Goal: Use online tool/utility: Utilize a website feature to perform a specific function

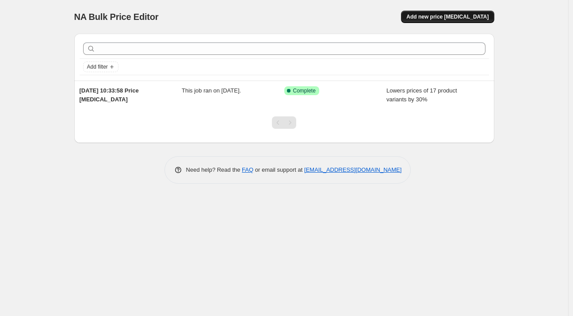
click at [446, 14] on span "Add new price [MEDICAL_DATA]" at bounding box center [448, 16] width 82 height 7
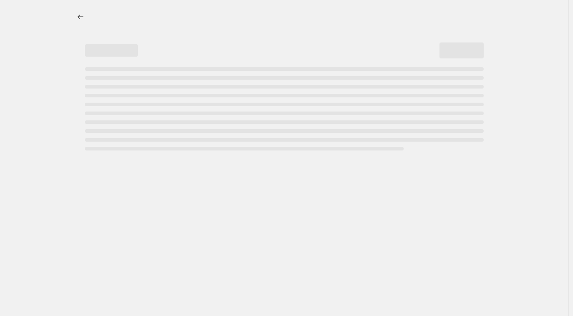
select select "percentage"
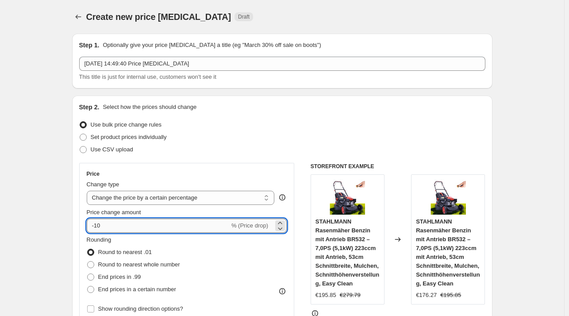
click at [156, 227] on input "-10" at bounding box center [158, 226] width 143 height 14
type input "-1"
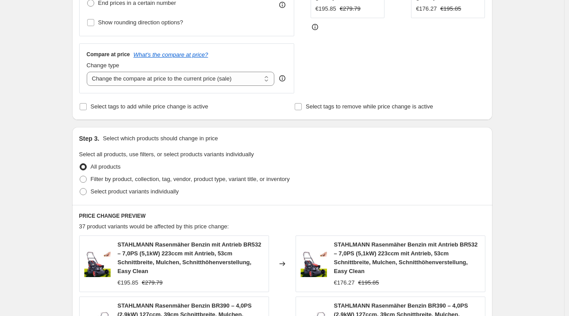
scroll to position [288, 0]
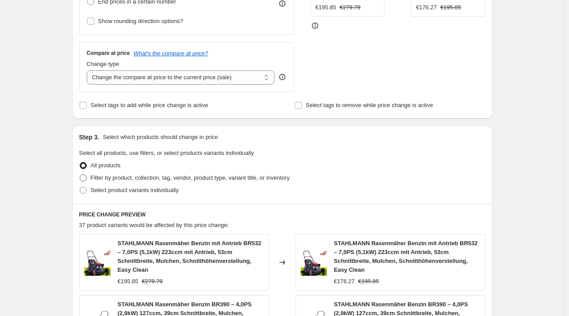
type input "-30"
click at [218, 181] on span "Filter by product, collection, tag, vendor, product type, variant title, or inv…" at bounding box center [190, 177] width 199 height 7
click at [80, 175] on input "Filter by product, collection, tag, vendor, product type, variant title, or inv…" at bounding box center [80, 174] width 0 height 0
radio input "true"
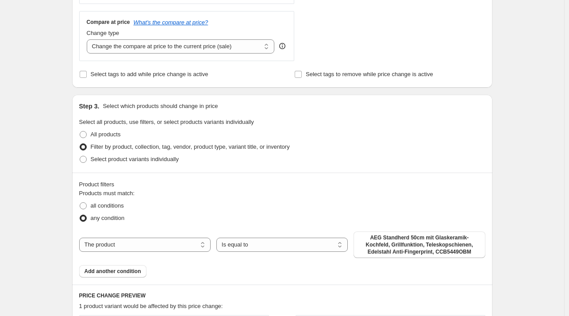
scroll to position [333, 0]
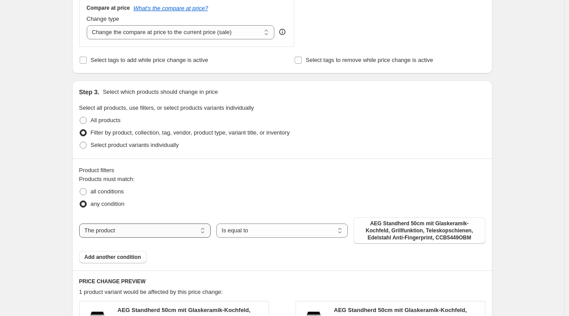
click at [178, 234] on select "The product The product's collection The product's tag The product's vendor The…" at bounding box center [144, 230] width 131 height 14
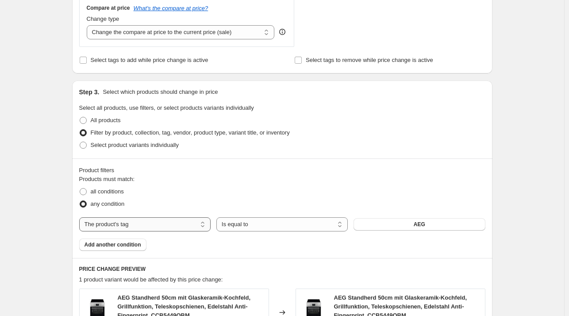
click at [172, 228] on select "The product The product's collection The product's tag The product's vendor The…" at bounding box center [144, 224] width 131 height 14
select select "collection"
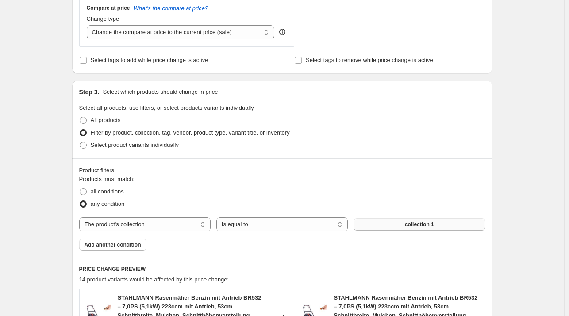
click at [429, 225] on span "collection 1" at bounding box center [419, 224] width 29 height 7
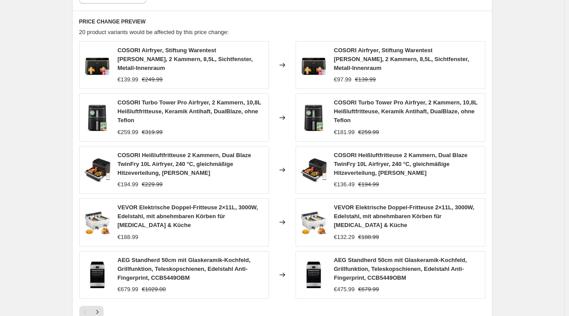
scroll to position [708, 0]
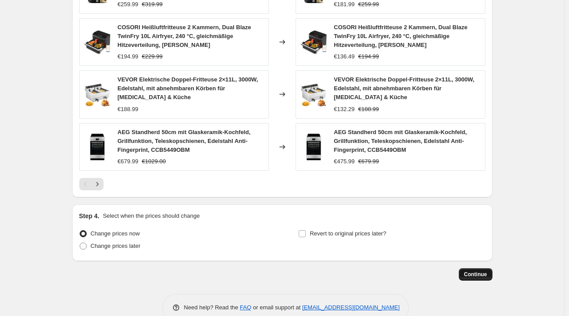
click at [480, 271] on span "Continue" at bounding box center [475, 274] width 23 height 7
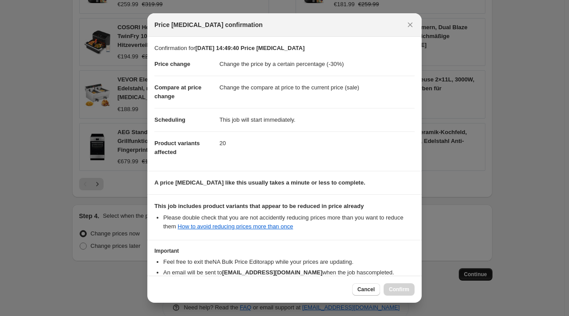
scroll to position [56, 0]
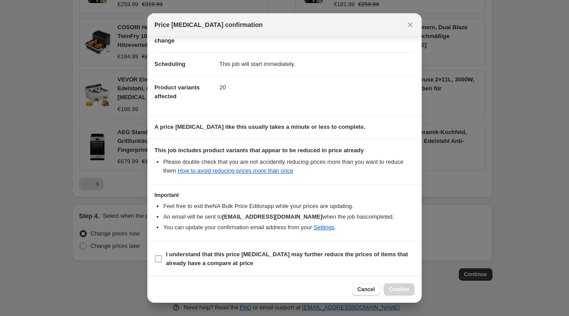
click at [232, 260] on span "I understand that this price [MEDICAL_DATA] may further reduce the prices of it…" at bounding box center [290, 259] width 249 height 18
click at [162, 260] on input "I understand that this price [MEDICAL_DATA] may further reduce the prices of it…" at bounding box center [158, 258] width 7 height 7
checkbox input "true"
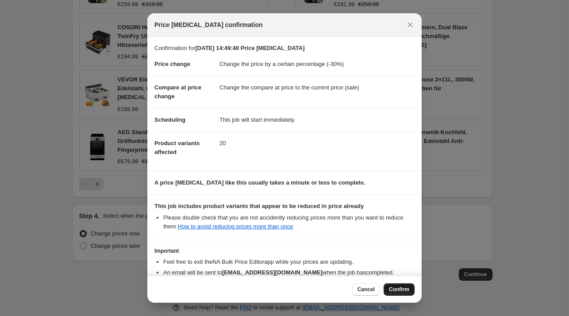
click at [405, 291] on span "Confirm" at bounding box center [399, 289] width 20 height 7
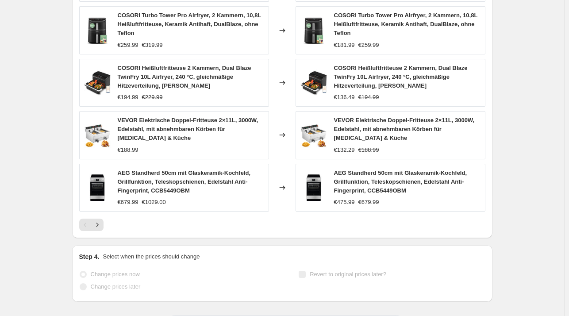
scroll to position [761, 0]
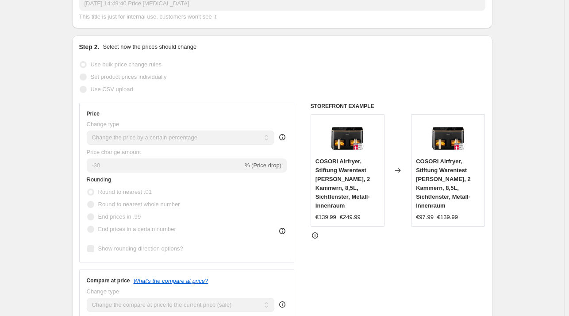
scroll to position [0, 0]
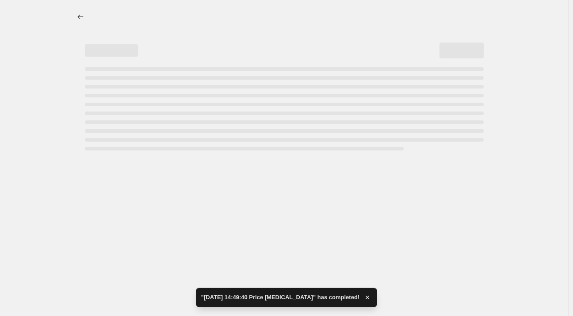
select select "percentage"
select select "collection"
